Goal: Go to known website: Access a specific website the user already knows

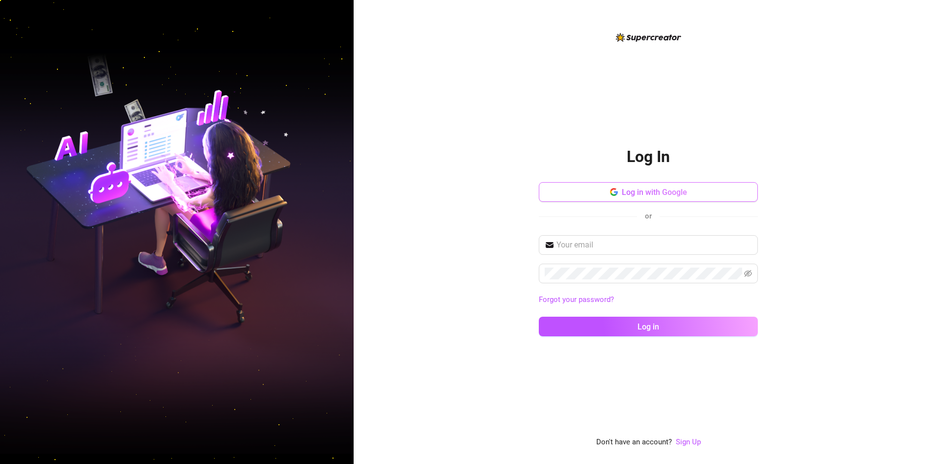
click at [636, 198] on button "Log in with Google" at bounding box center [648, 192] width 219 height 20
